Goal: Check status: Check status

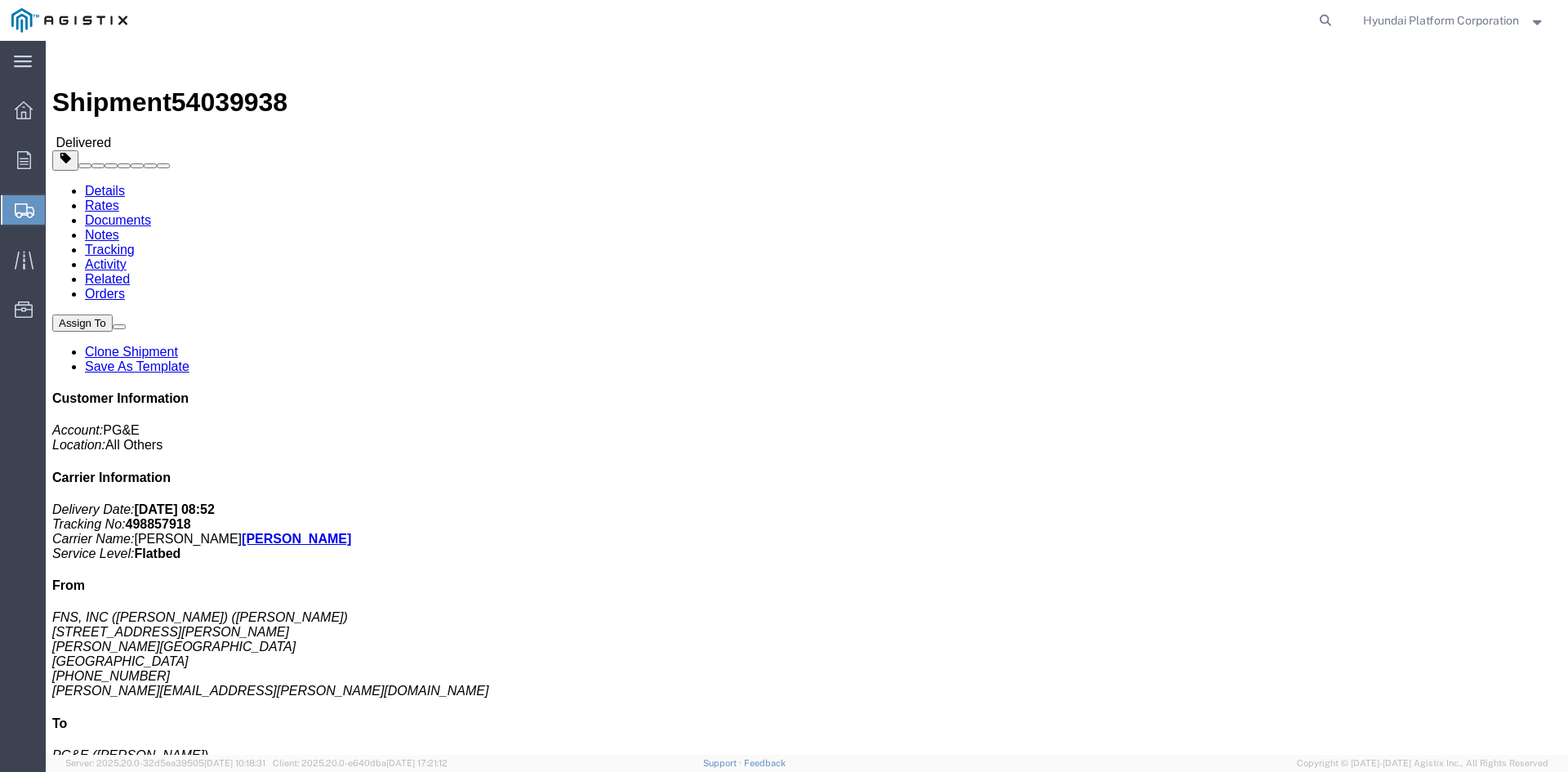
click at [0, 0] on span "Shipment Manager" at bounding box center [0, 0] width 0 height 0
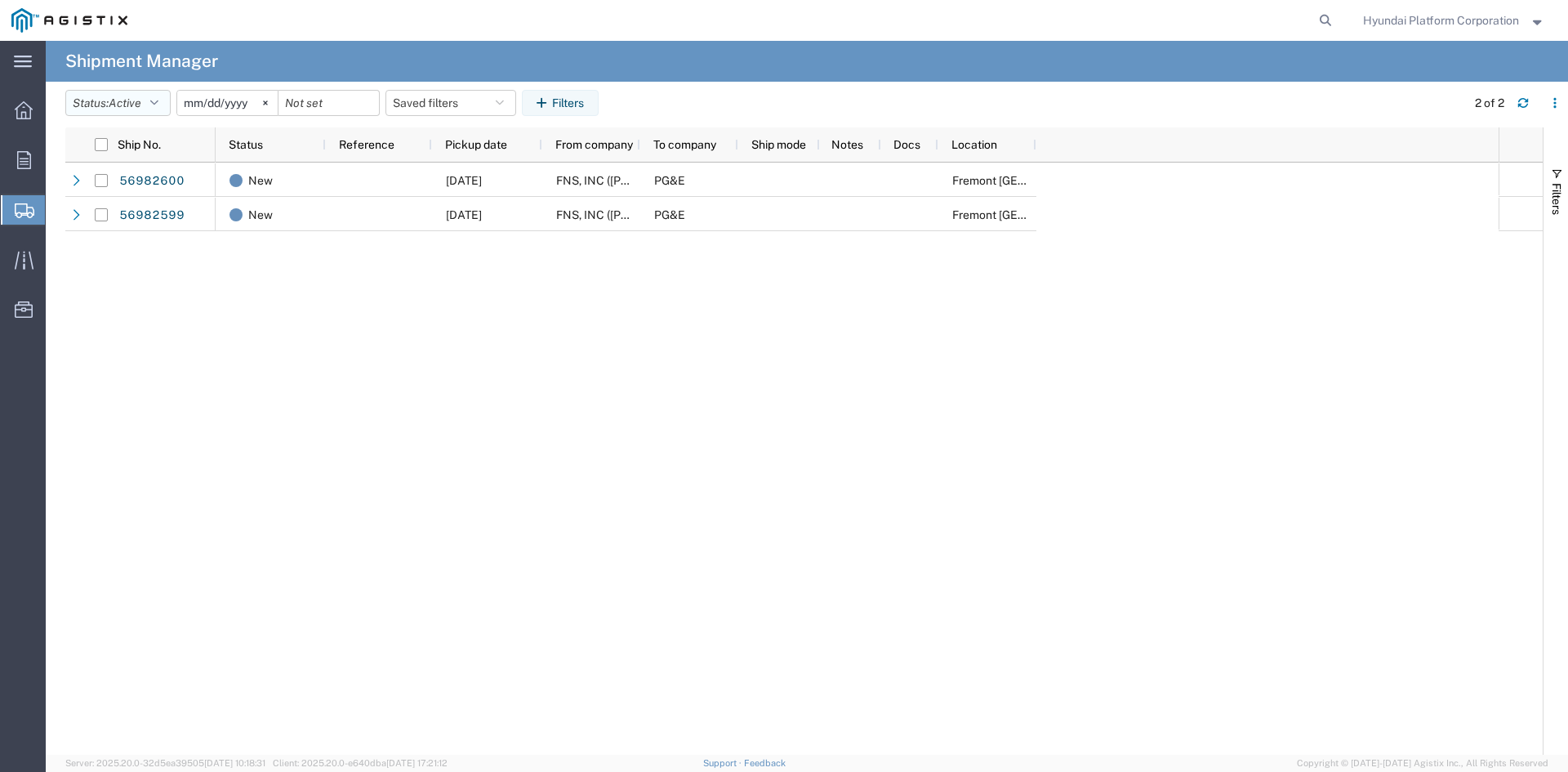
click at [149, 110] on button "Status: Active" at bounding box center [118, 102] width 105 height 26
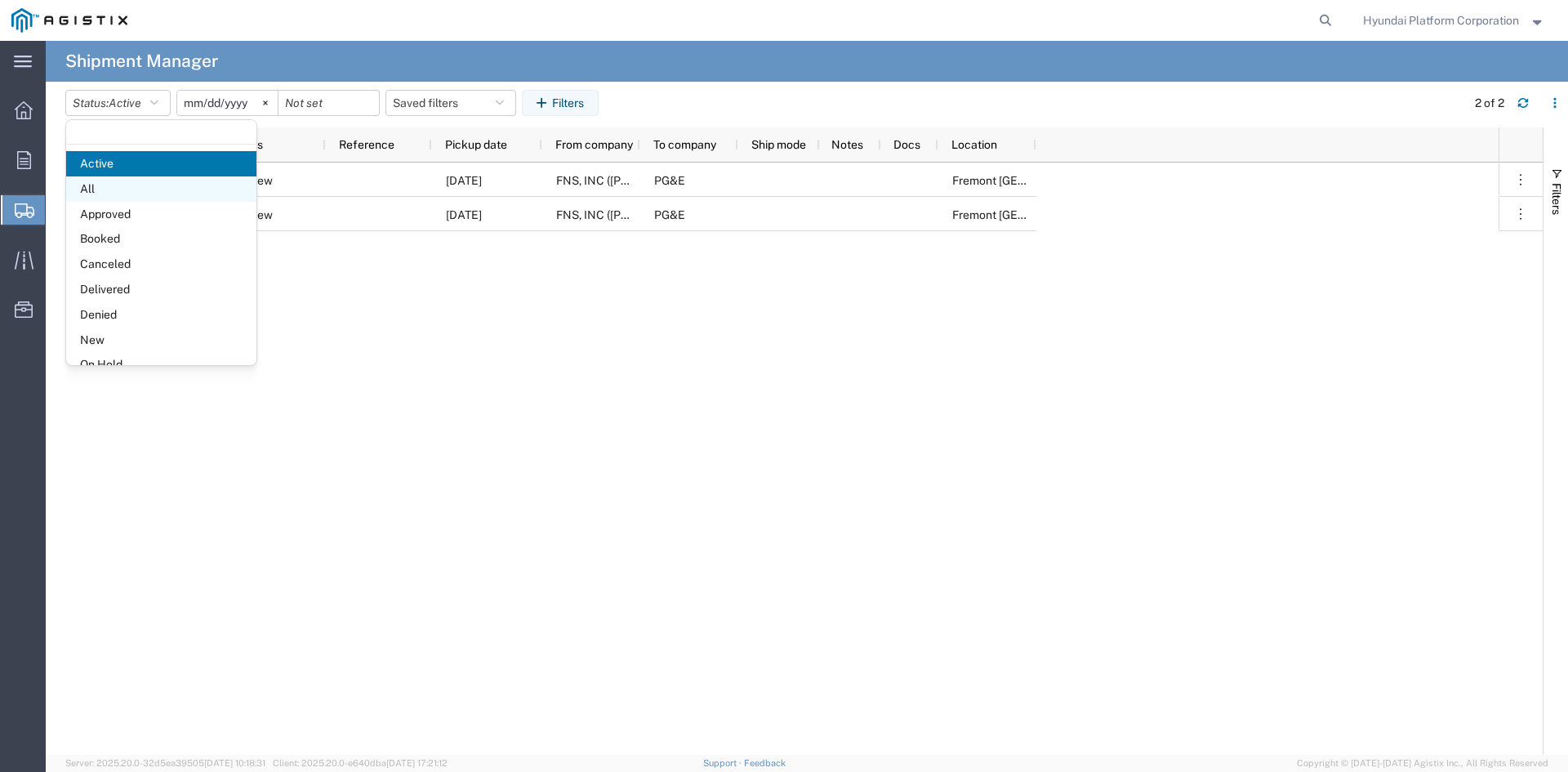
click at [143, 190] on span "All" at bounding box center [161, 189] width 190 height 25
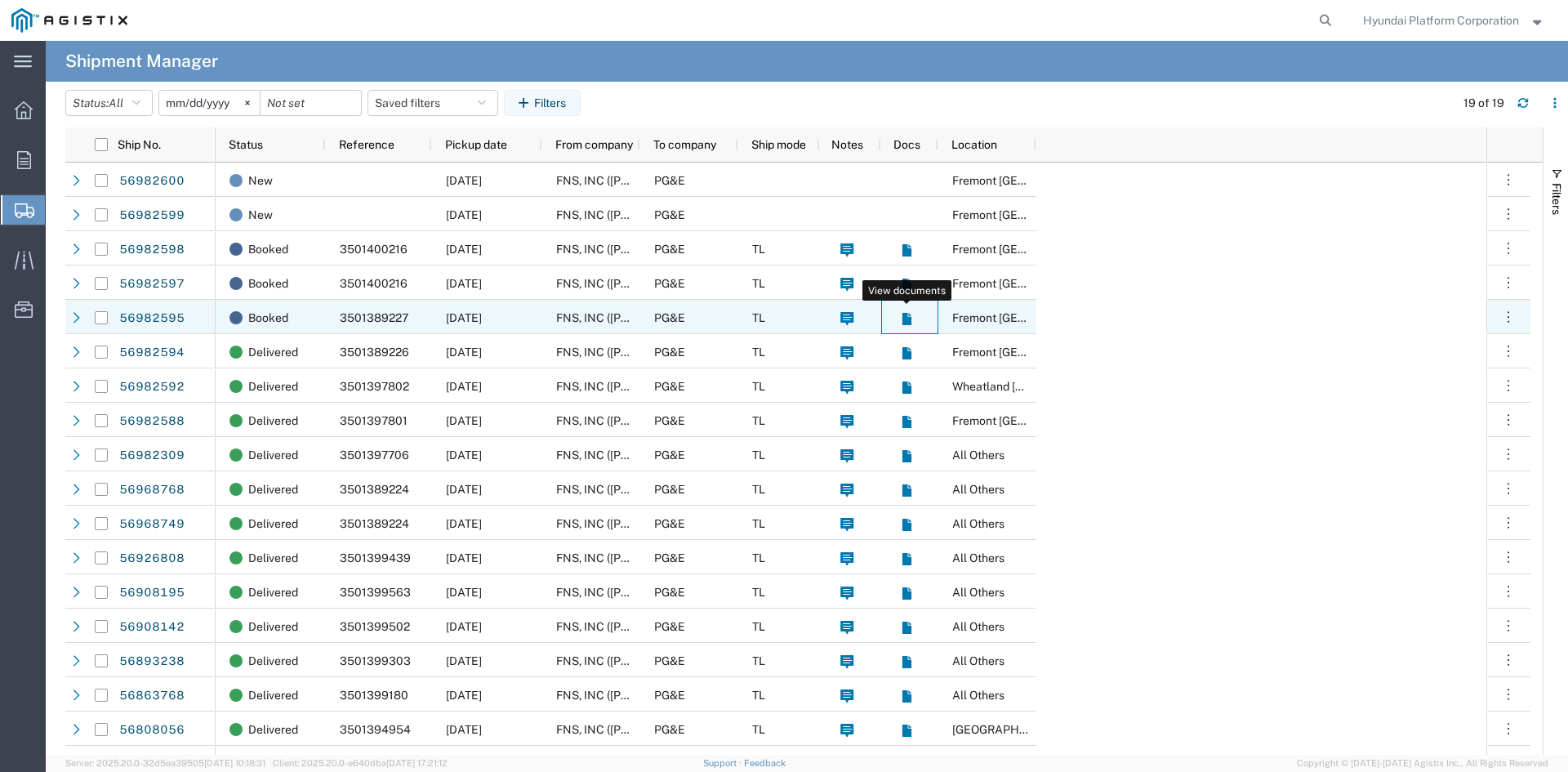
click at [909, 322] on icon at bounding box center [906, 319] width 9 height 12
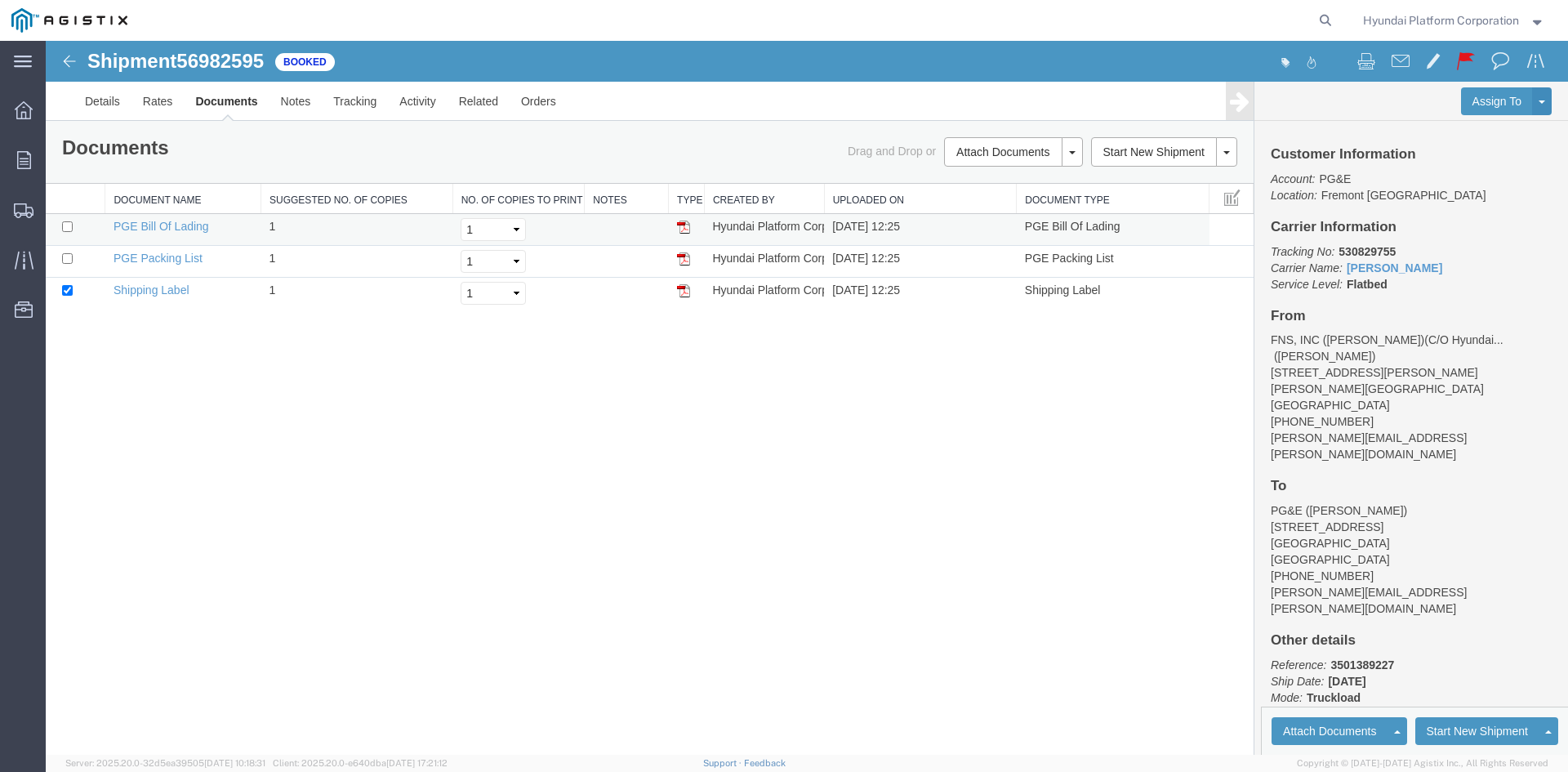
click at [684, 223] on img at bounding box center [684, 228] width 13 height 13
click at [76, 67] on img at bounding box center [70, 61] width 20 height 20
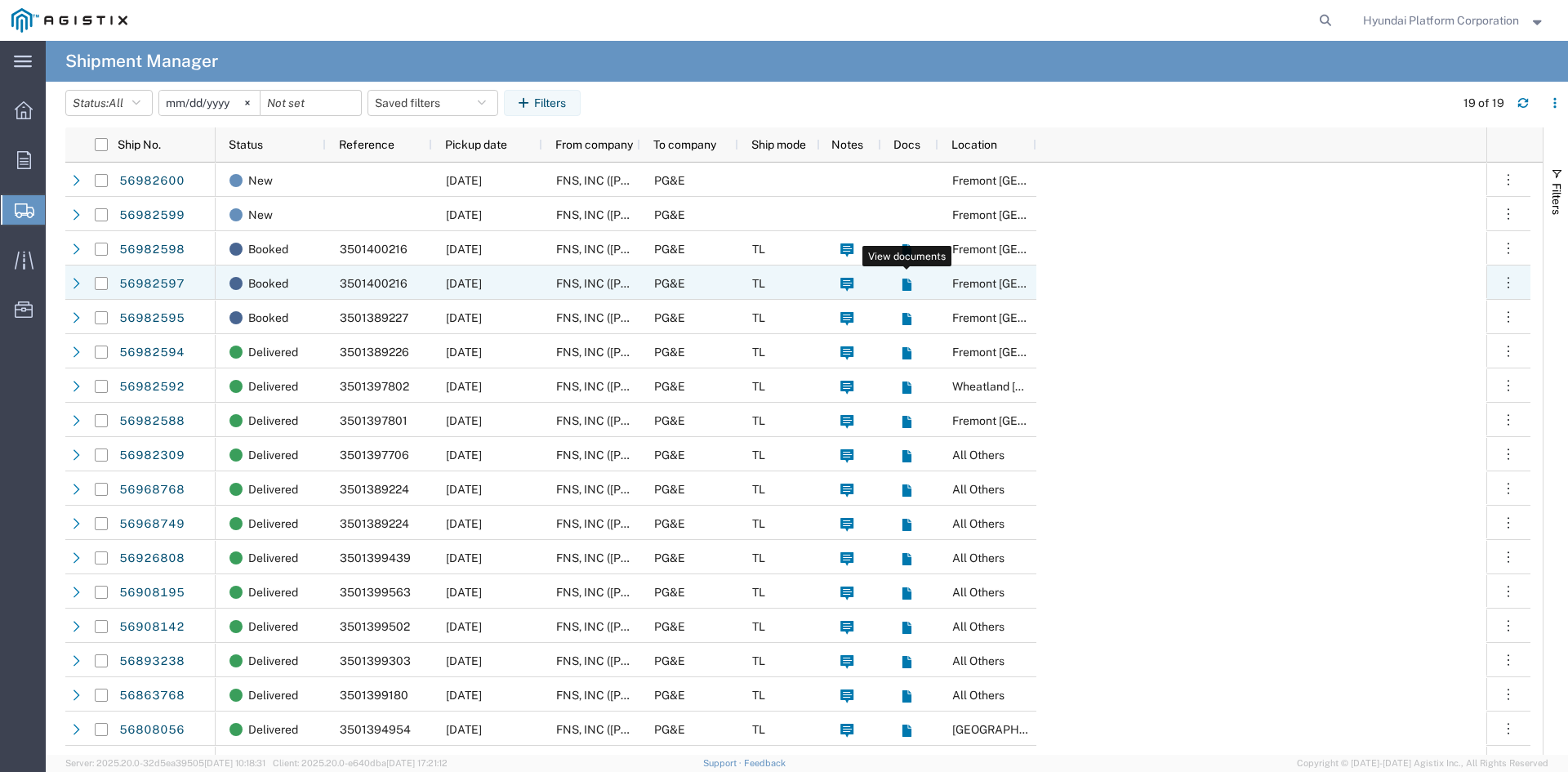
click at [908, 284] on icon at bounding box center [906, 284] width 9 height 12
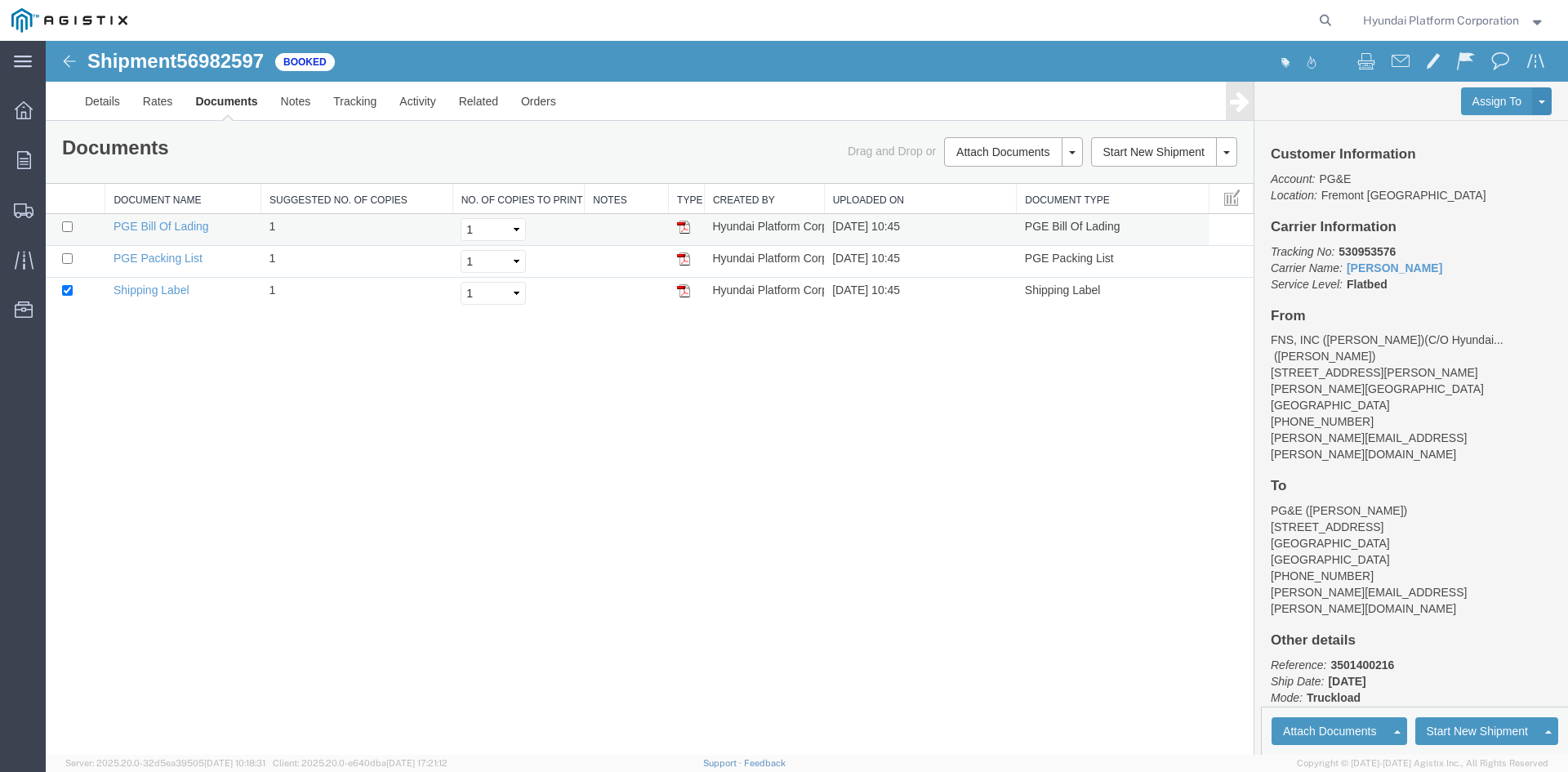
click at [693, 225] on td at bounding box center [686, 230] width 36 height 32
click at [683, 227] on img at bounding box center [684, 228] width 13 height 13
click at [70, 68] on img at bounding box center [70, 61] width 20 height 20
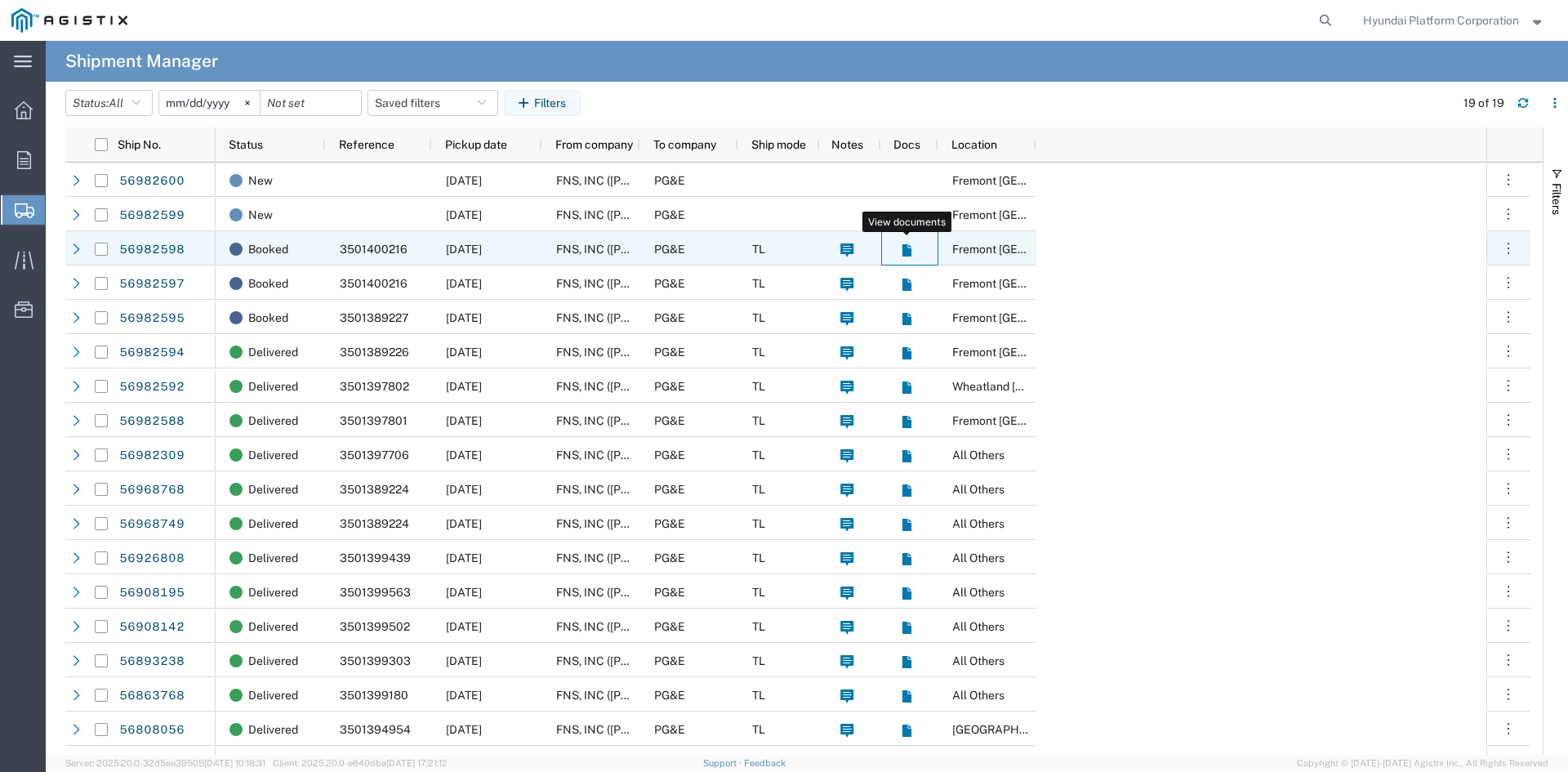
click at [904, 247] on icon at bounding box center [906, 250] width 9 height 12
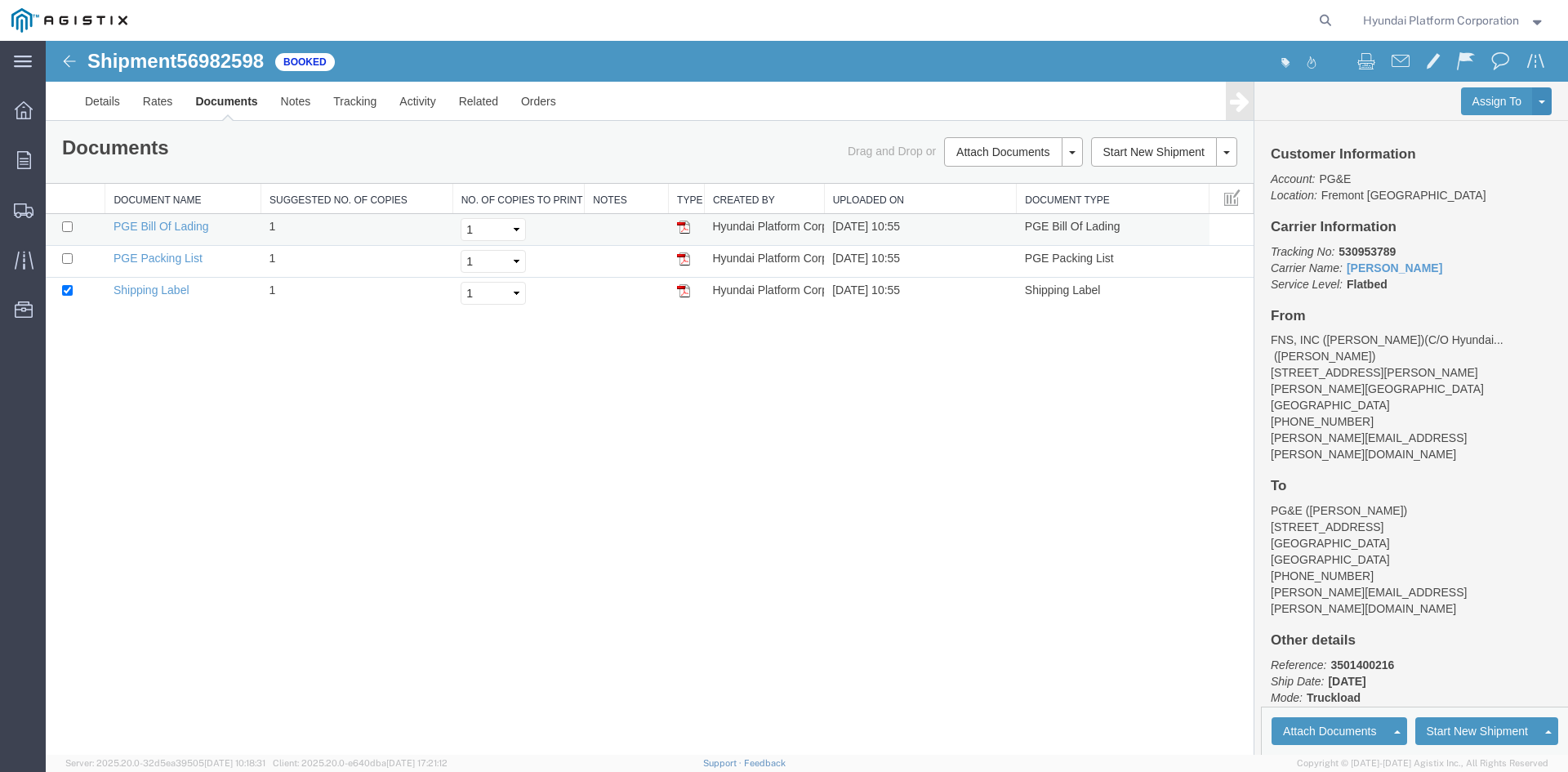
click at [679, 231] on img at bounding box center [684, 228] width 13 height 13
